Goal: Task Accomplishment & Management: Use online tool/utility

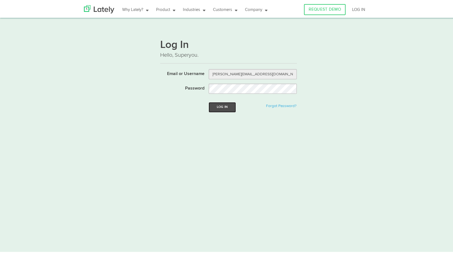
click at [220, 101] on button "Log In" at bounding box center [222, 106] width 27 height 10
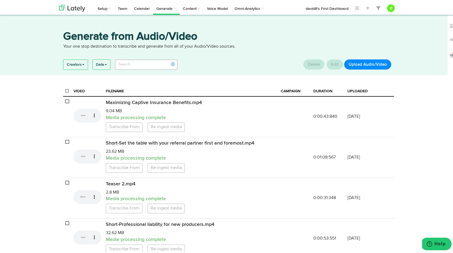
click at [362, 63] on button "Upload Audio/Video" at bounding box center [367, 63] width 47 height 10
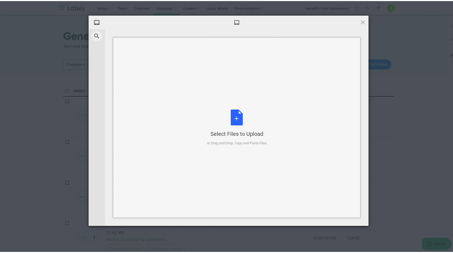
click at [232, 125] on div "Select Files to Upload or Drag and Drop, Copy and Paste Files" at bounding box center [237, 126] width 60 height 36
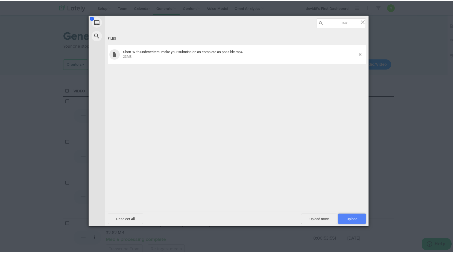
click at [347, 216] on span "Upload 1" at bounding box center [352, 217] width 11 height 4
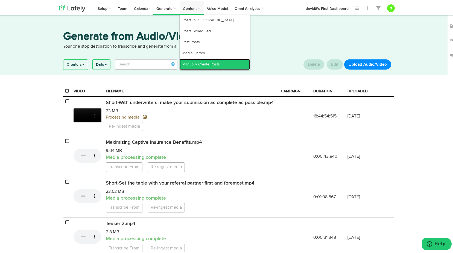
click at [194, 61] on link "Manually Create Posts" at bounding box center [215, 63] width 70 height 11
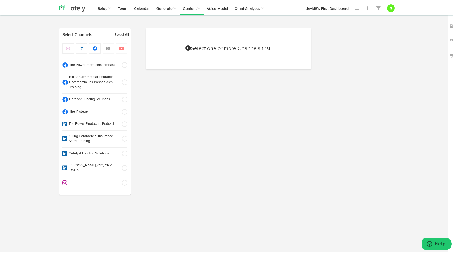
click at [123, 112] on span at bounding box center [122, 110] width 9 height 5
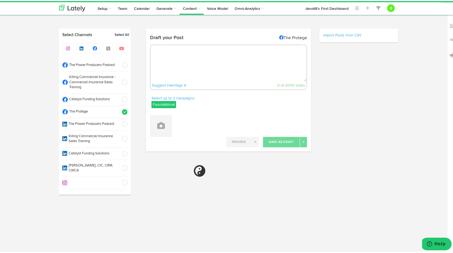
select select "11"
select select "45"
select select "PM"
radio input "true"
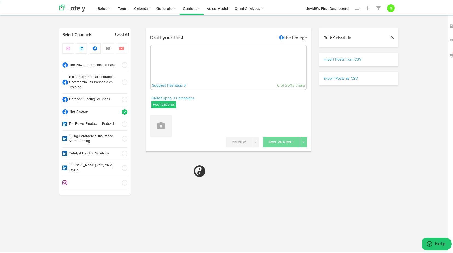
select select "11"
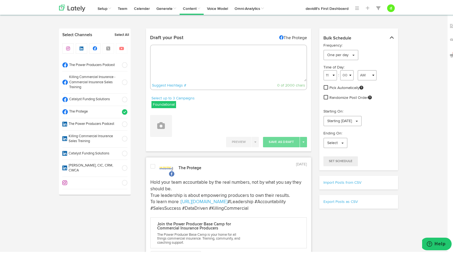
drag, startPoint x: 165, startPoint y: 102, endPoint x: 160, endPoint y: 110, distance: 9.7
click at [165, 102] on label "Foundational" at bounding box center [163, 103] width 25 height 7
click at [153, 130] on icon at bounding box center [154, 130] width 3 height 4
click at [154, 119] on icon at bounding box center [154, 119] width 3 height 4
click at [169, 65] on textarea at bounding box center [229, 62] width 156 height 36
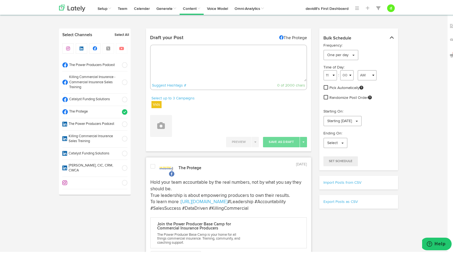
paste textarea ""Complete submissions = better quotes. Show the whole story, not just the basic…"
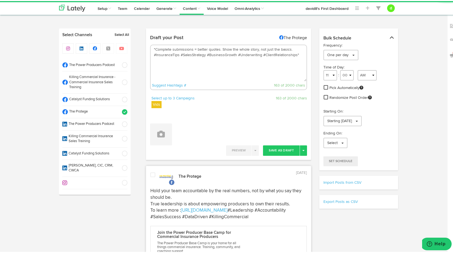
drag, startPoint x: 153, startPoint y: 48, endPoint x: 150, endPoint y: 40, distance: 8.7
click at [153, 48] on textarea ""Complete submissions = better quotes. Show the whole story, not just the basic…" at bounding box center [229, 62] width 156 height 36
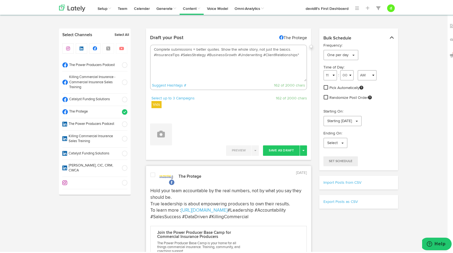
click at [291, 49] on textarea "Complete submissions = better quotes. Show the whole story, not just the basics…" at bounding box center [229, 62] width 156 height 36
drag, startPoint x: 282, startPoint y: 52, endPoint x: 279, endPoint y: 36, distance: 15.5
click at [282, 52] on textarea "Complete submissions = better quotes. Show the whole story, not just the basics…" at bounding box center [229, 62] width 156 height 36
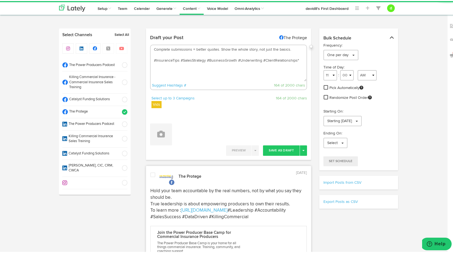
paste textarea "To learn more : [URL][DOMAIN_NAME]"
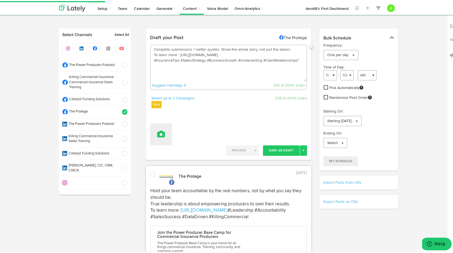
type textarea "Complete submissions = better quotes. Show the whole story, not just the basics…"
click at [160, 131] on icon at bounding box center [161, 133] width 8 height 8
click at [184, 162] on link "Attach Videos from Lately" at bounding box center [176, 160] width 52 height 9
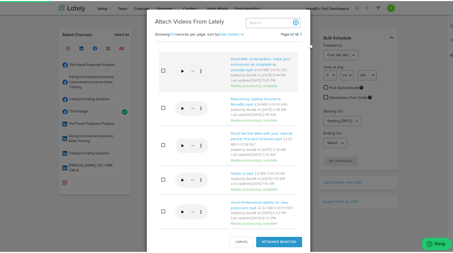
click at [161, 70] on icon at bounding box center [163, 69] width 4 height 4
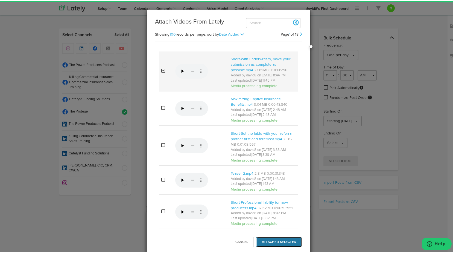
click at [279, 237] on button "Attached Selected" at bounding box center [279, 240] width 46 height 10
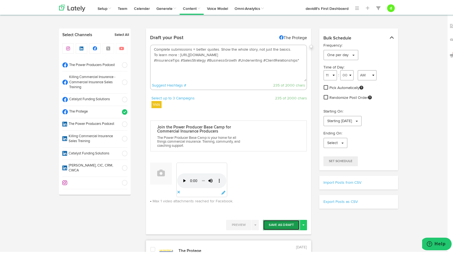
click at [285, 222] on button "Save As Draft" at bounding box center [281, 223] width 37 height 10
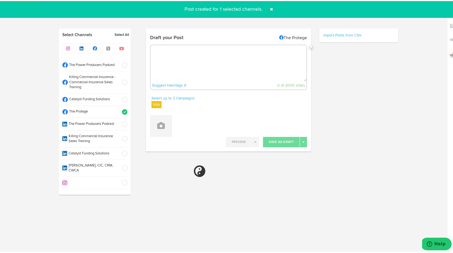
select select "11"
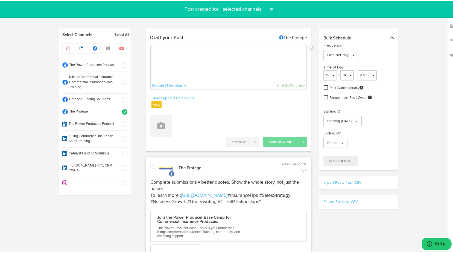
click at [152, 165] on span at bounding box center [152, 164] width 5 height 5
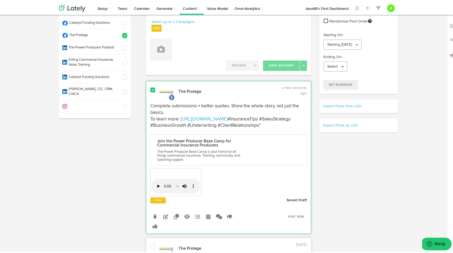
scroll to position [109, 0]
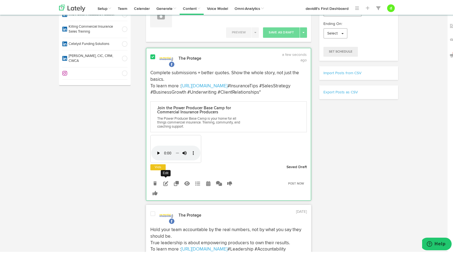
click at [163, 185] on icon at bounding box center [165, 182] width 5 height 5
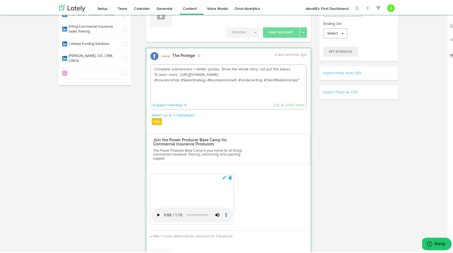
drag, startPoint x: 297, startPoint y: 78, endPoint x: 296, endPoint y: 74, distance: 4.0
click at [297, 78] on textarea "Complete submissions = better quotes. Show the whole story, not just the basics…" at bounding box center [229, 82] width 156 height 36
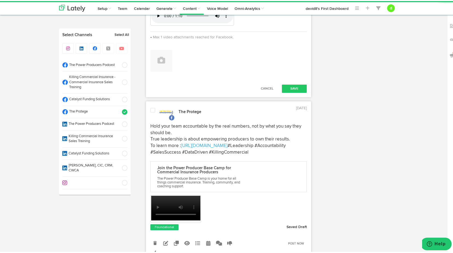
scroll to position [410, 0]
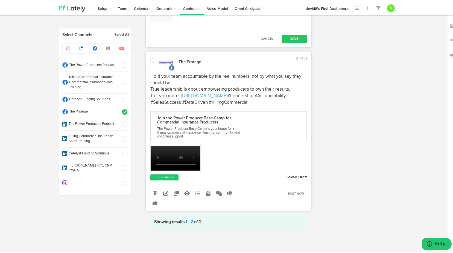
type textarea "Complete submissions = better quotes. Show the whole story, not just the basics…"
click at [291, 45] on div "Cancel Save" at bounding box center [228, 38] width 165 height 14
click at [294, 42] on button "Save" at bounding box center [294, 38] width 25 height 8
click at [150, 57] on span at bounding box center [152, 59] width 5 height 5
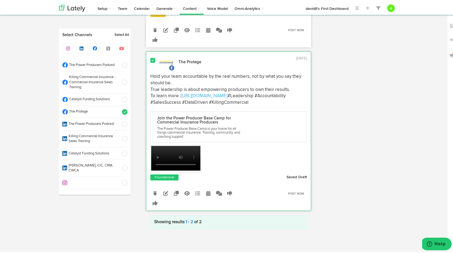
click at [151, 57] on span at bounding box center [152, 59] width 5 height 5
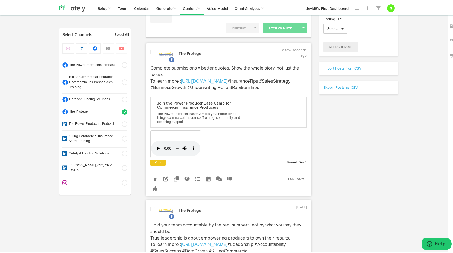
scroll to position [110, 0]
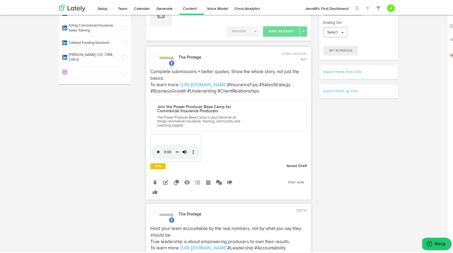
click at [151, 54] on span at bounding box center [152, 54] width 5 height 5
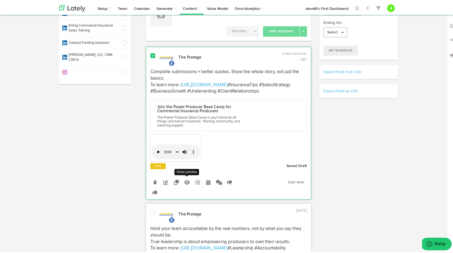
click at [187, 183] on icon at bounding box center [186, 181] width 5 height 5
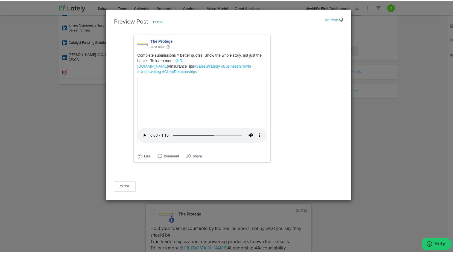
scroll to position [109, 0]
click at [123, 190] on button "Close" at bounding box center [125, 185] width 22 height 10
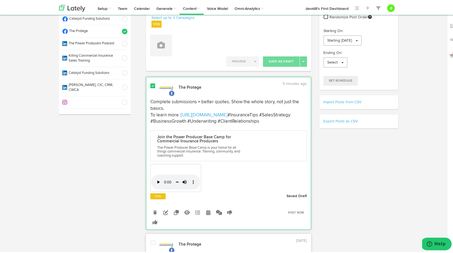
scroll to position [83, 0]
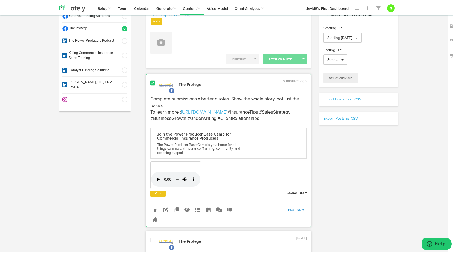
click at [294, 212] on link "Post Now" at bounding box center [296, 209] width 22 height 8
